Goal: Task Accomplishment & Management: Manage account settings

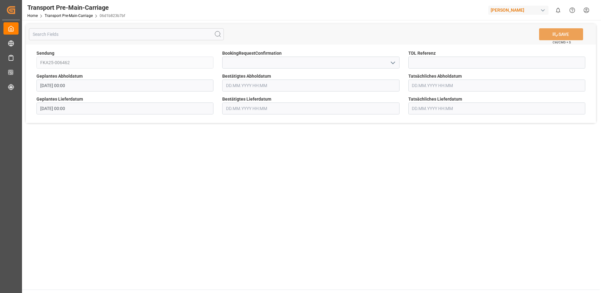
click at [267, 87] on input "text" at bounding box center [310, 85] width 177 height 12
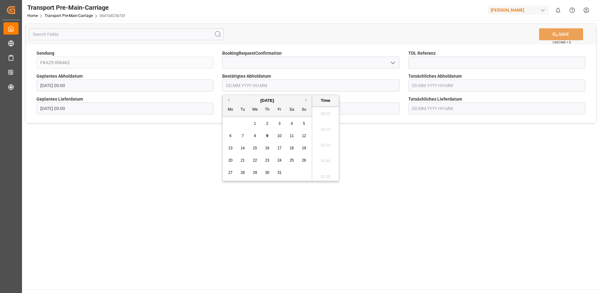
scroll to position [568, 0]
click at [264, 135] on div "9" at bounding box center [267, 136] width 8 height 8
click at [324, 167] on li "14:00" at bounding box center [325, 167] width 27 height 16
type input "[DATE] 14:00"
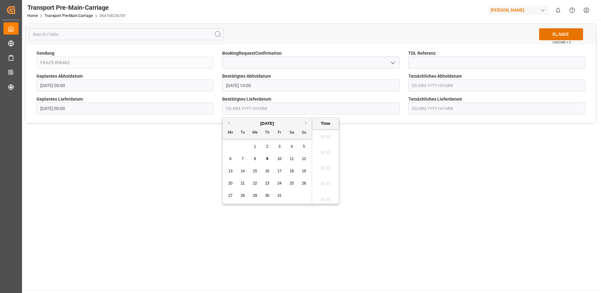
click at [267, 109] on input "text" at bounding box center [310, 108] width 177 height 12
click at [231, 170] on span "13" at bounding box center [230, 171] width 4 height 4
click at [327, 195] on li "18:00" at bounding box center [325, 198] width 27 height 16
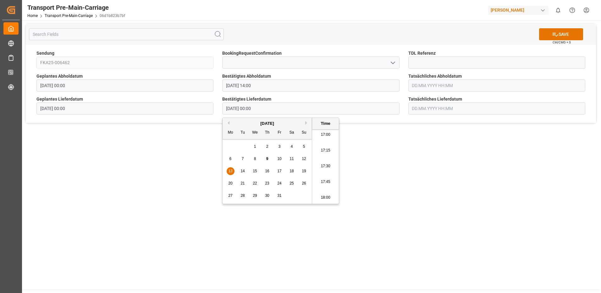
type input "[DATE] 18:00"
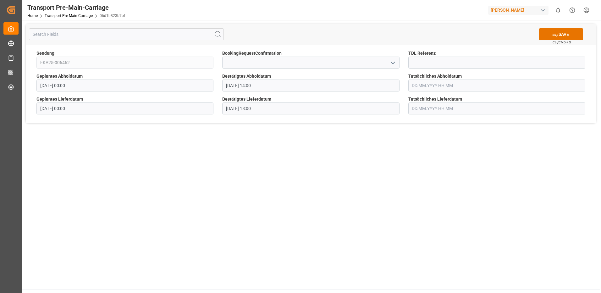
click at [424, 85] on input "text" at bounding box center [496, 85] width 177 height 12
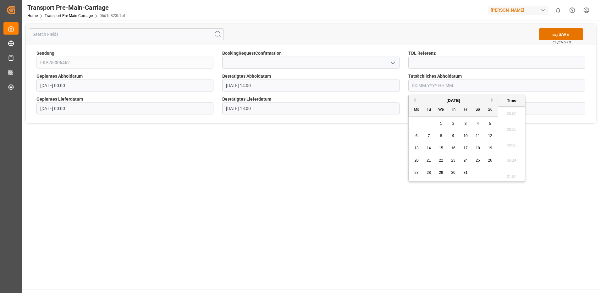
scroll to position [568, 0]
click at [453, 135] on span "9" at bounding box center [453, 136] width 2 height 4
click at [465, 134] on span "10" at bounding box center [465, 136] width 4 height 4
click at [515, 112] on li "09:00" at bounding box center [511, 112] width 27 height 16
type input "[DATE] 09:00"
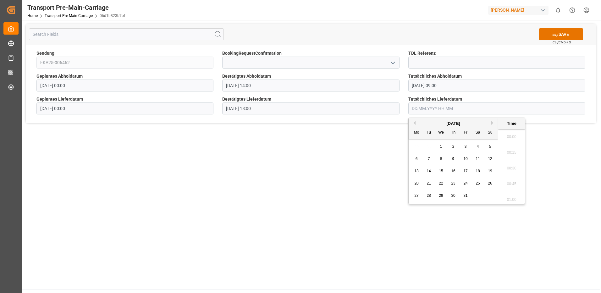
click at [419, 108] on input "text" at bounding box center [496, 108] width 177 height 12
click at [417, 171] on span "13" at bounding box center [416, 171] width 4 height 4
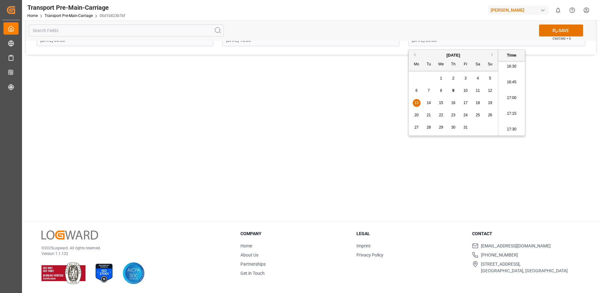
scroll to position [1102, 0]
click at [514, 129] on li "18:30" at bounding box center [511, 130] width 27 height 16
type input "[DATE] 18:30"
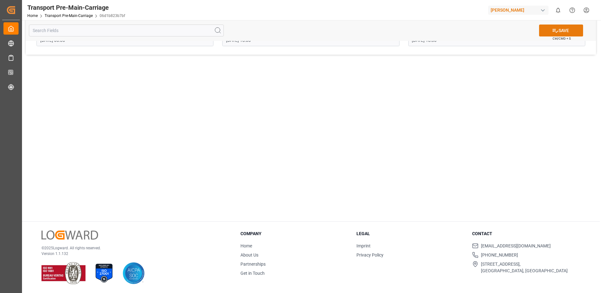
click at [556, 29] on icon at bounding box center [555, 30] width 7 height 7
